Goal: Check status: Check status

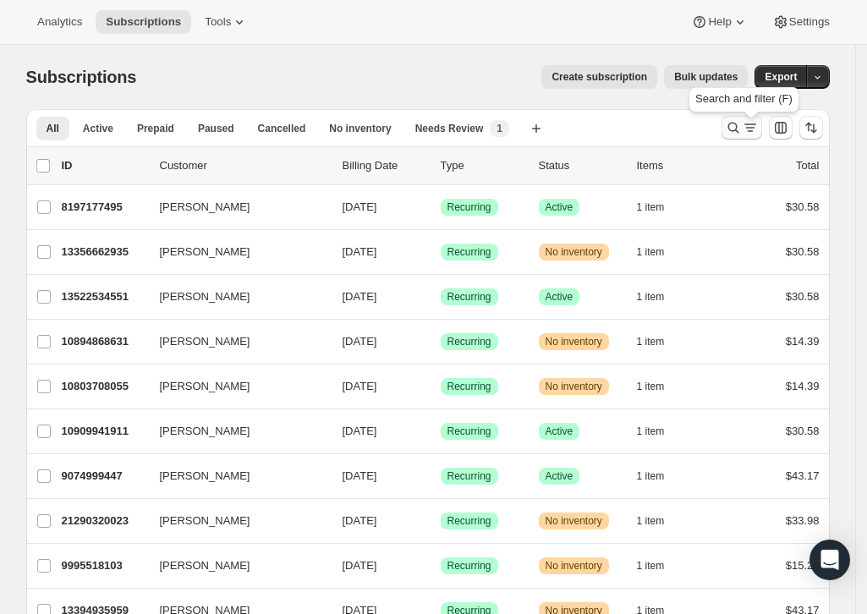
click at [742, 136] on icon "Search and filter results" at bounding box center [733, 127] width 17 height 17
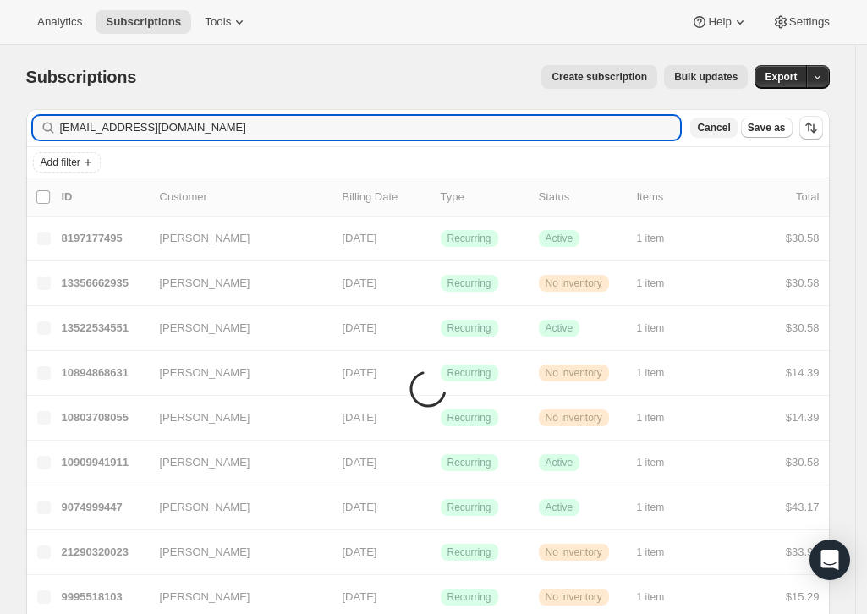
type input "[EMAIL_ADDRESS][DOMAIN_NAME]"
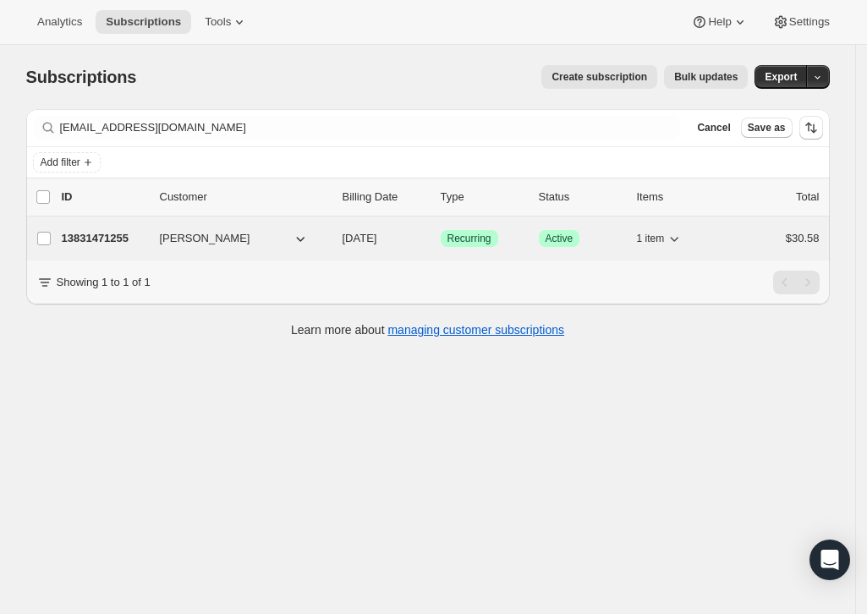
click at [96, 247] on p "13831471255" at bounding box center [104, 238] width 85 height 17
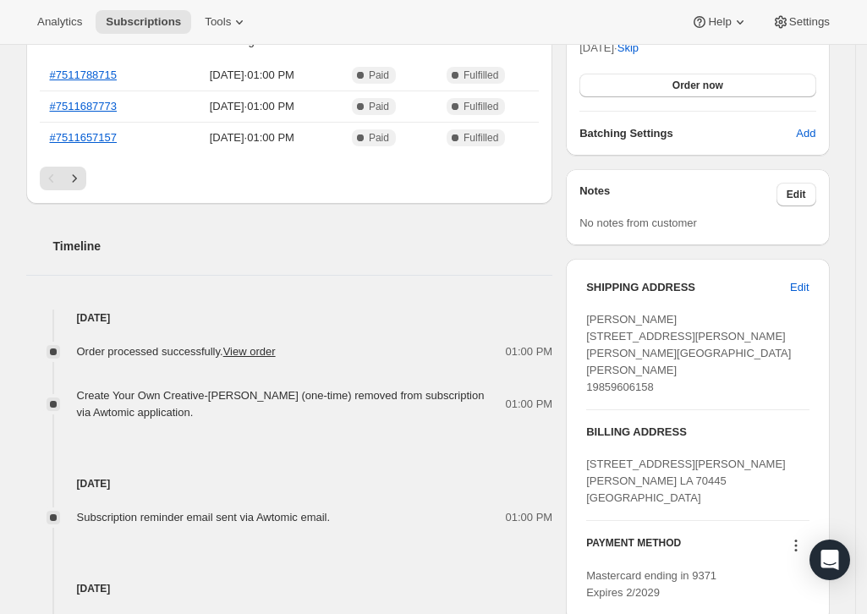
scroll to position [564, 0]
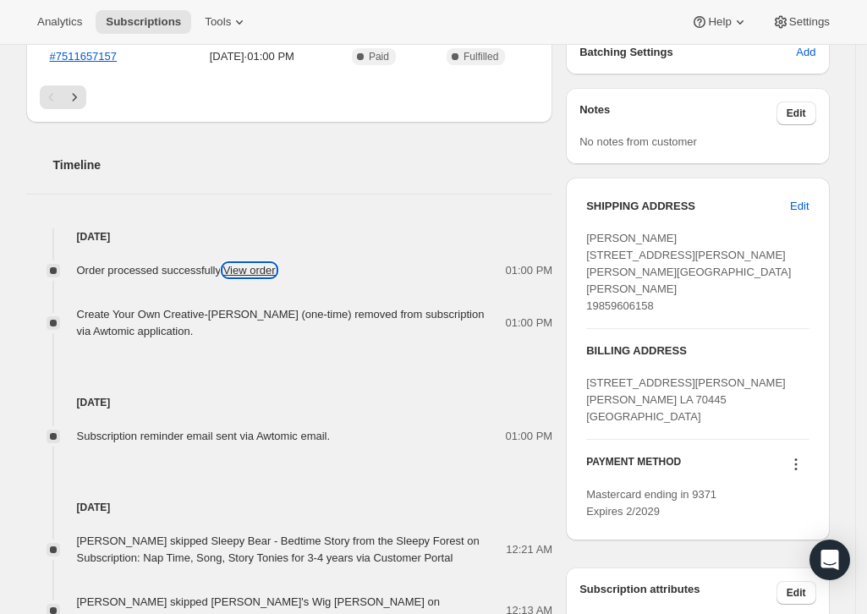
click at [270, 277] on link "View order" at bounding box center [249, 270] width 52 height 13
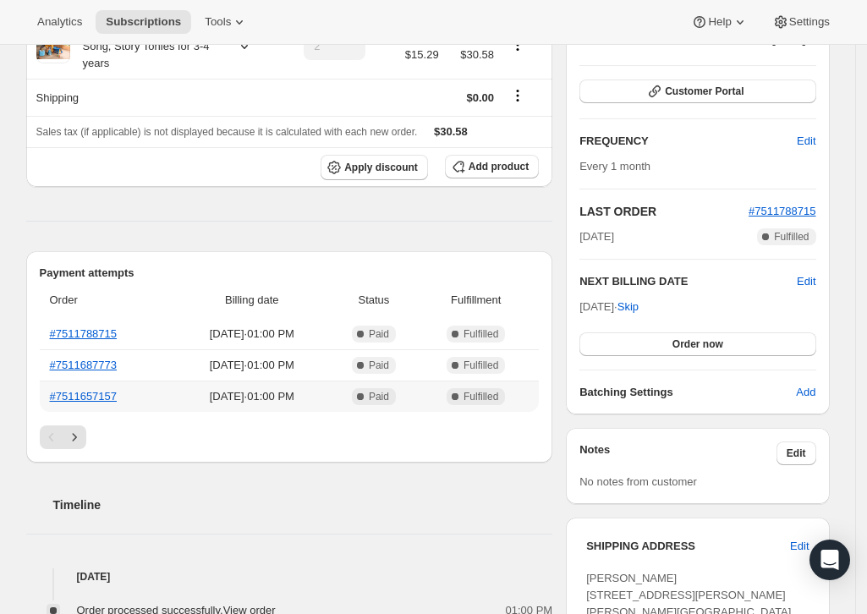
scroll to position [225, 0]
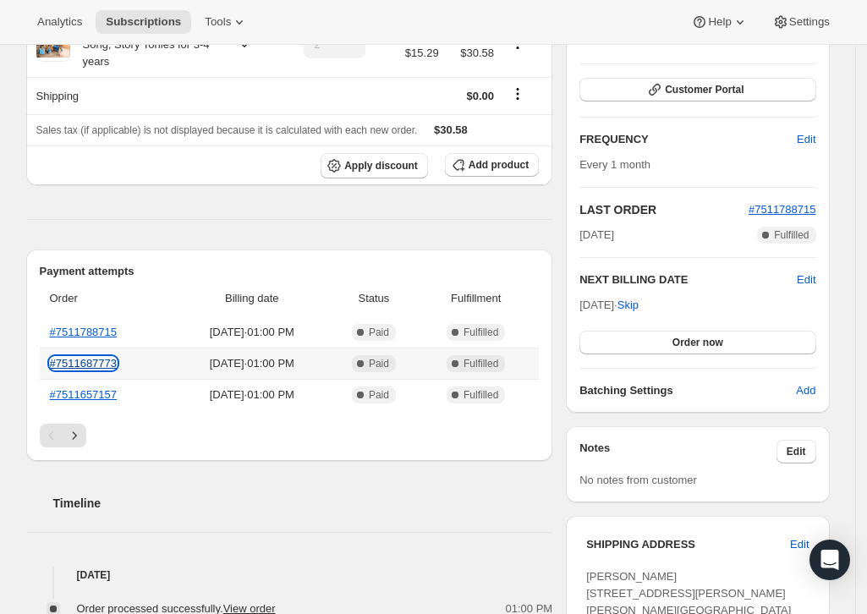
click at [106, 370] on link "#7511687773" at bounding box center [84, 363] width 68 height 13
click at [97, 401] on link "#7511657157" at bounding box center [84, 394] width 68 height 13
